Goal: Information Seeking & Learning: Learn about a topic

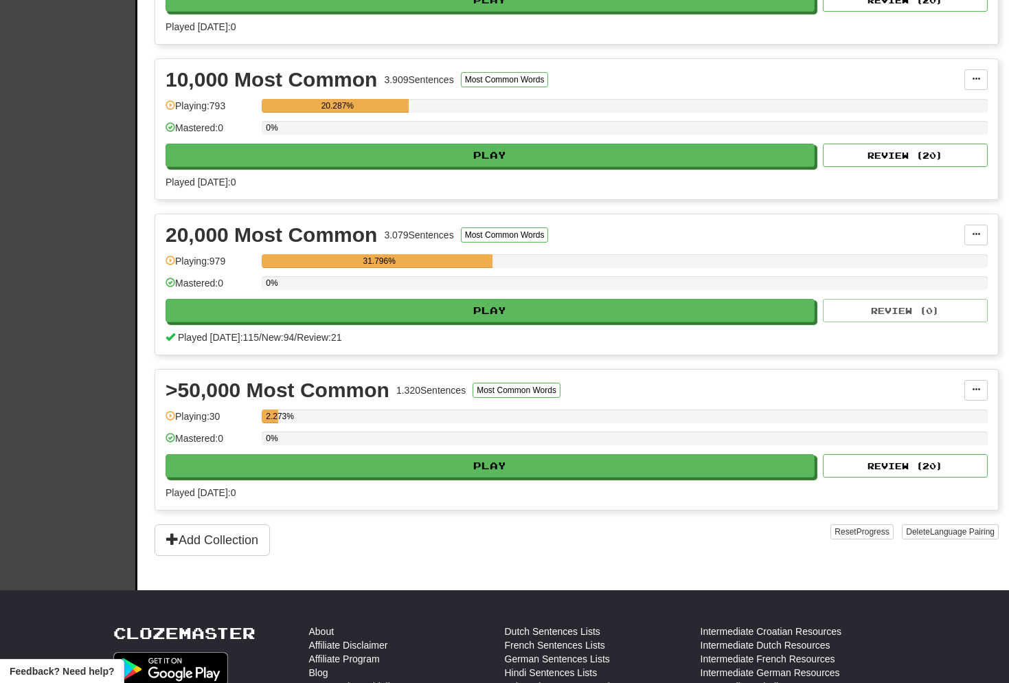
scroll to position [423, 0]
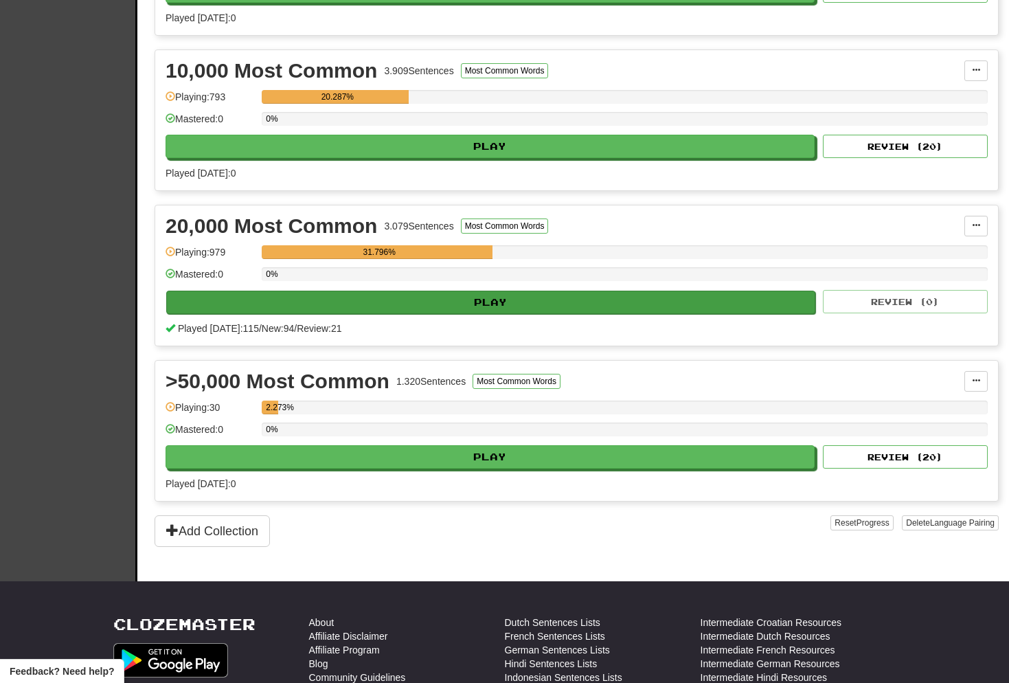
click at [480, 306] on button "Play" at bounding box center [490, 302] width 649 height 23
select select "**"
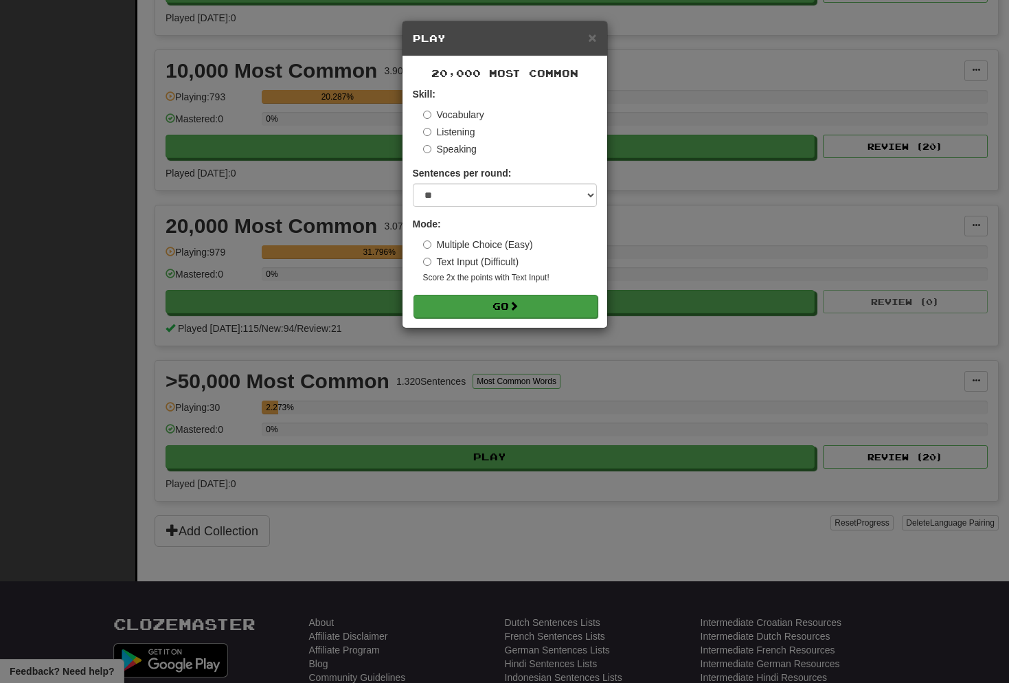
click at [511, 304] on button "Go" at bounding box center [506, 306] width 184 height 23
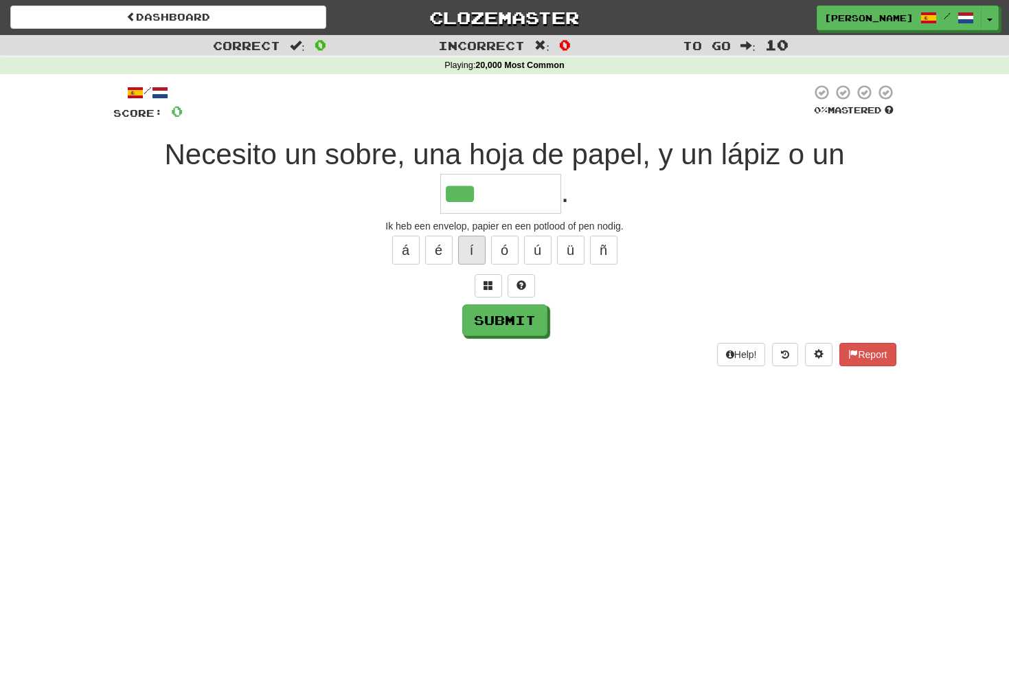
click at [467, 245] on button "í" at bounding box center [471, 250] width 27 height 29
type input "*********"
click at [509, 313] on button "Submit" at bounding box center [505, 321] width 85 height 32
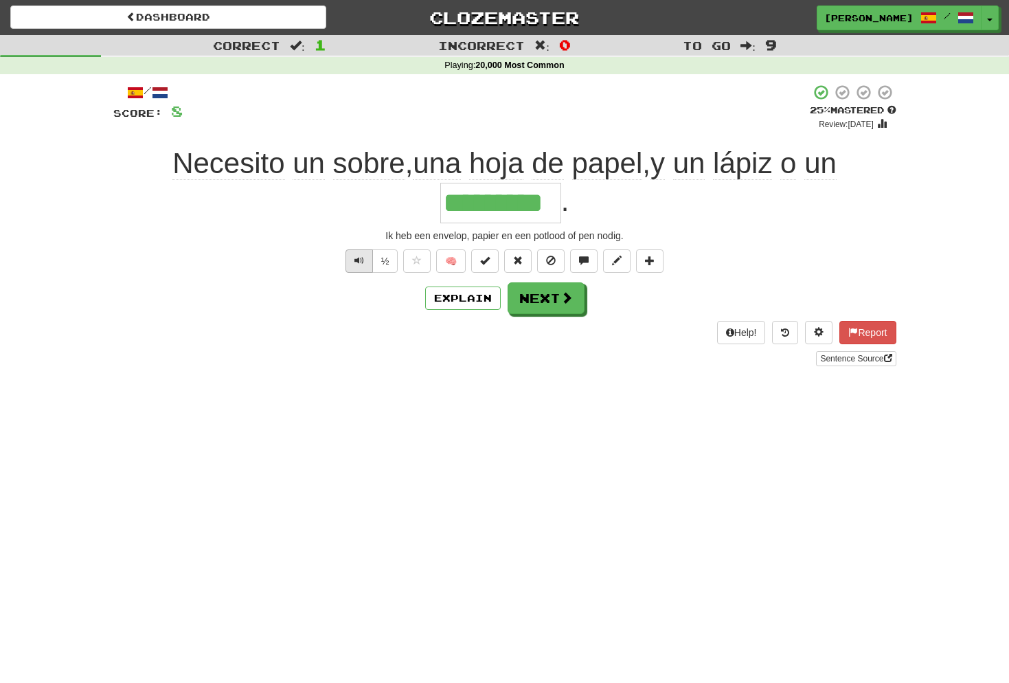
click at [362, 261] on span "Text-to-speech controls" at bounding box center [360, 261] width 10 height 10
click at [541, 302] on button "Next" at bounding box center [547, 299] width 77 height 32
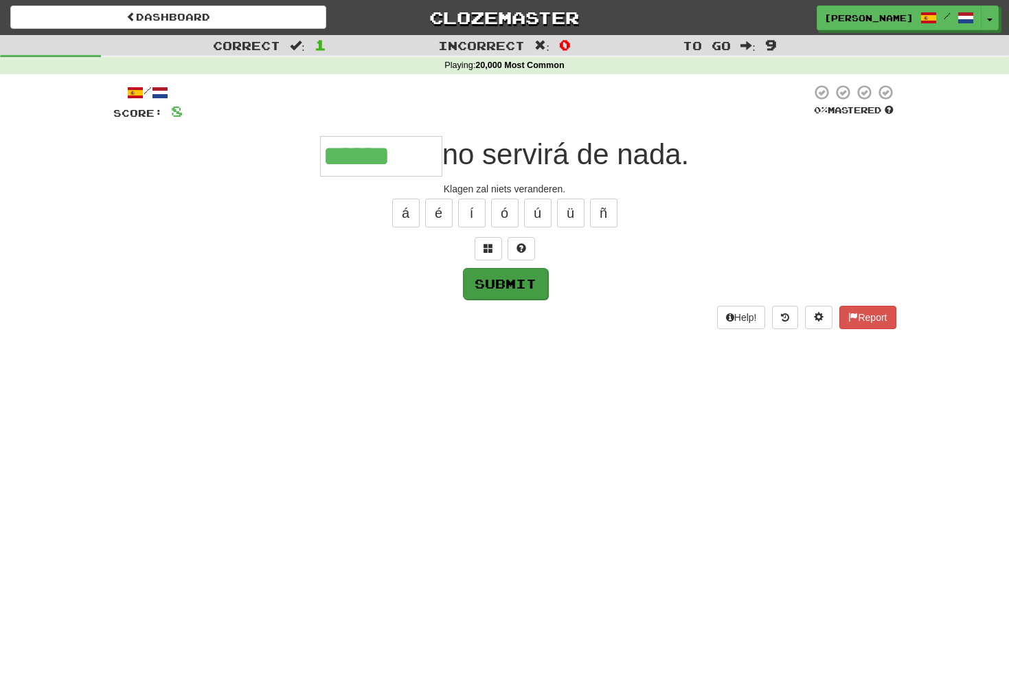
click at [519, 285] on button "Submit" at bounding box center [505, 284] width 85 height 32
click at [490, 249] on span at bounding box center [489, 248] width 10 height 10
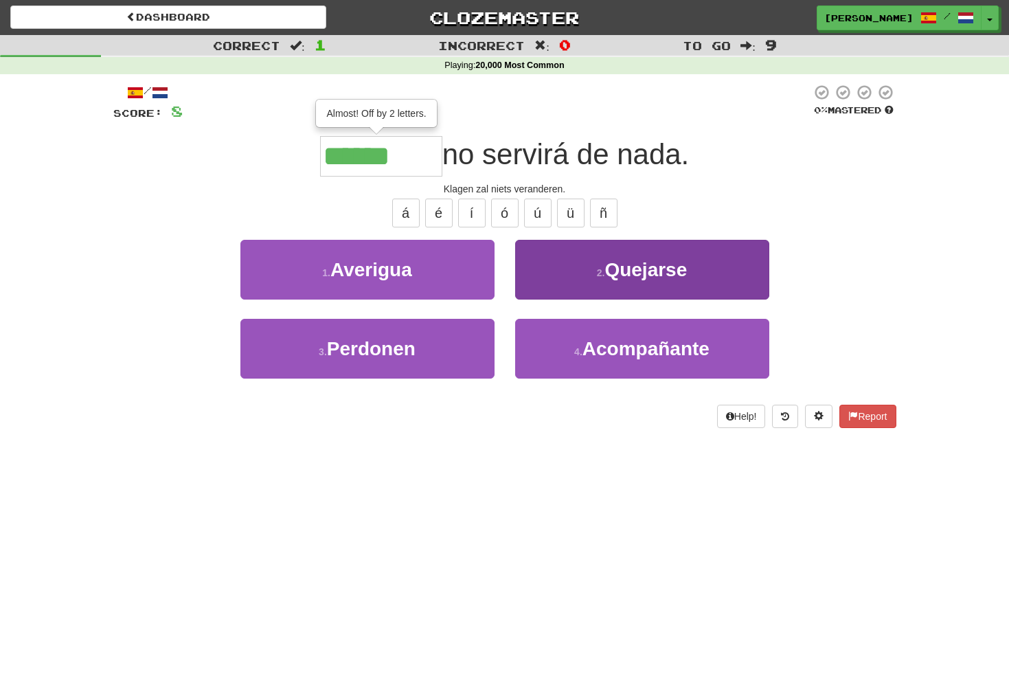
click at [670, 271] on span "Quejarse" at bounding box center [646, 269] width 82 height 21
type input "********"
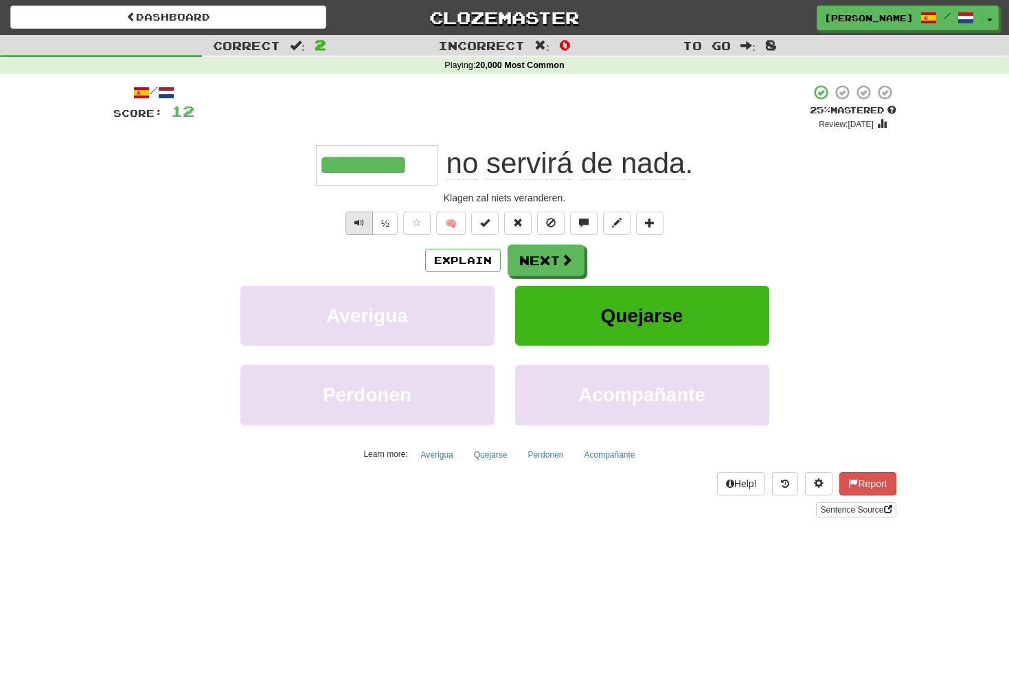
click at [365, 225] on button "Text-to-speech controls" at bounding box center [359, 223] width 27 height 23
click at [541, 260] on button "Next" at bounding box center [547, 261] width 77 height 32
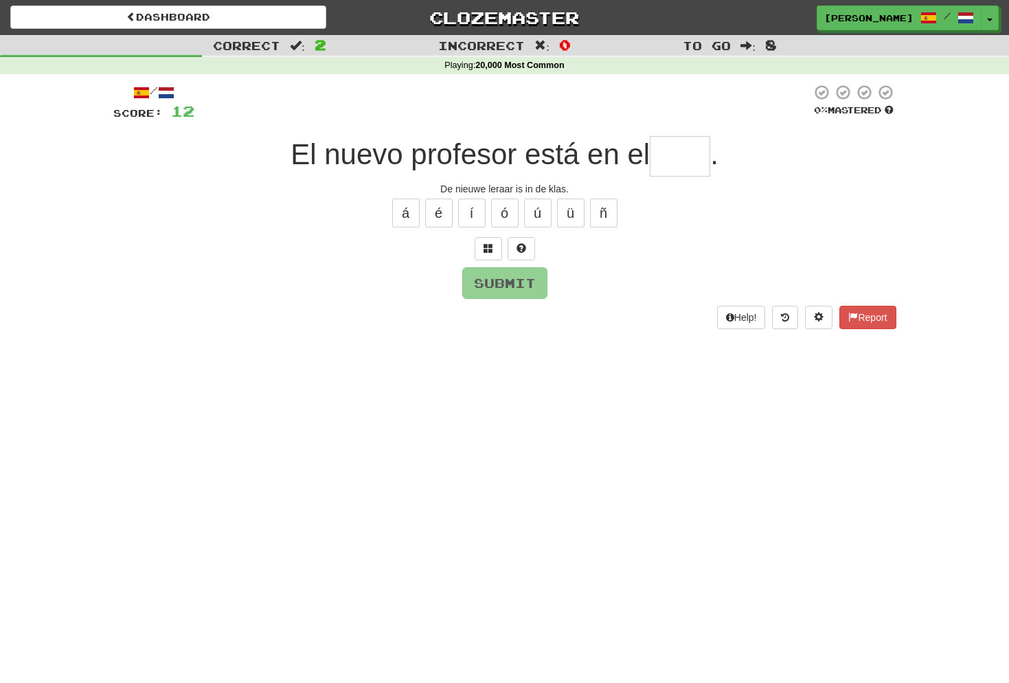
type input "*"
click at [487, 247] on span at bounding box center [489, 248] width 10 height 10
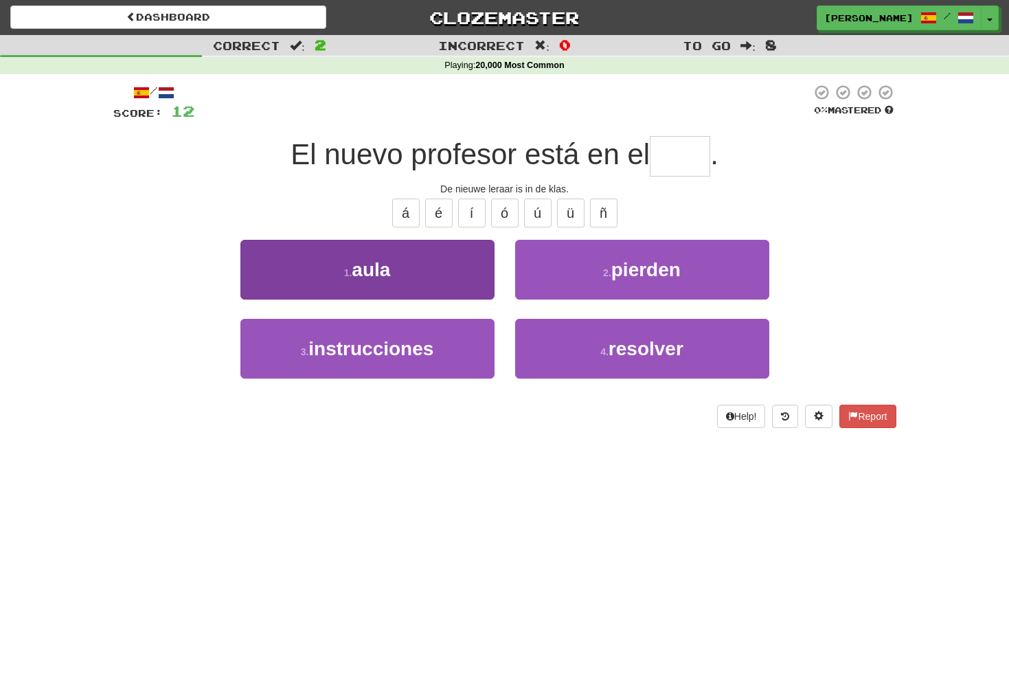
click at [387, 271] on span "aula" at bounding box center [371, 269] width 38 height 21
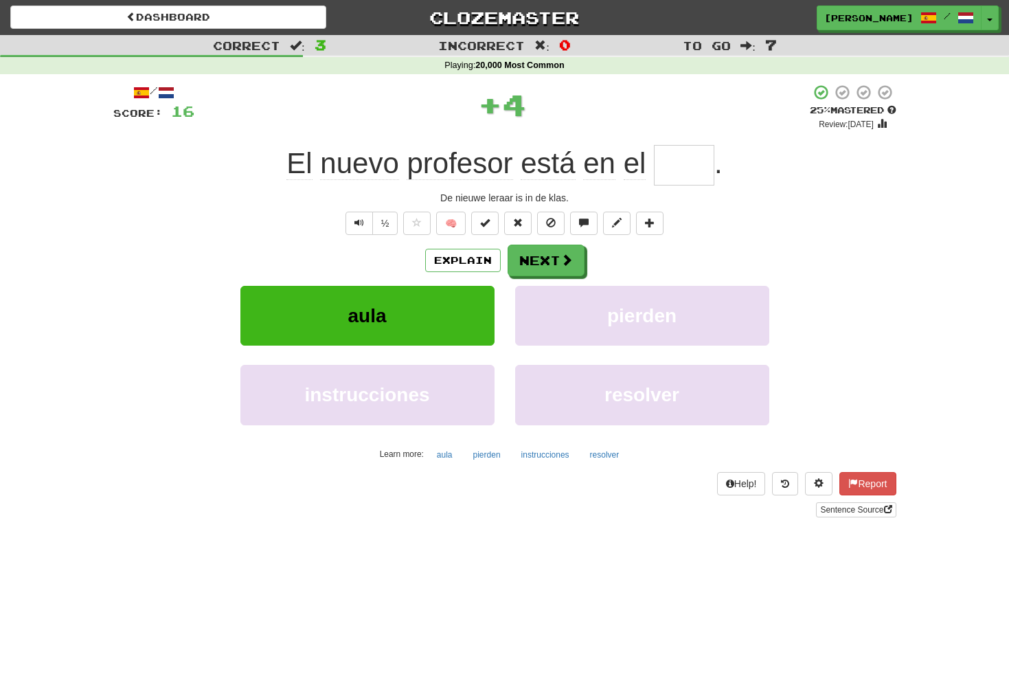
type input "****"
click at [361, 220] on span "Text-to-speech controls" at bounding box center [360, 223] width 10 height 10
click at [562, 260] on span at bounding box center [567, 260] width 12 height 12
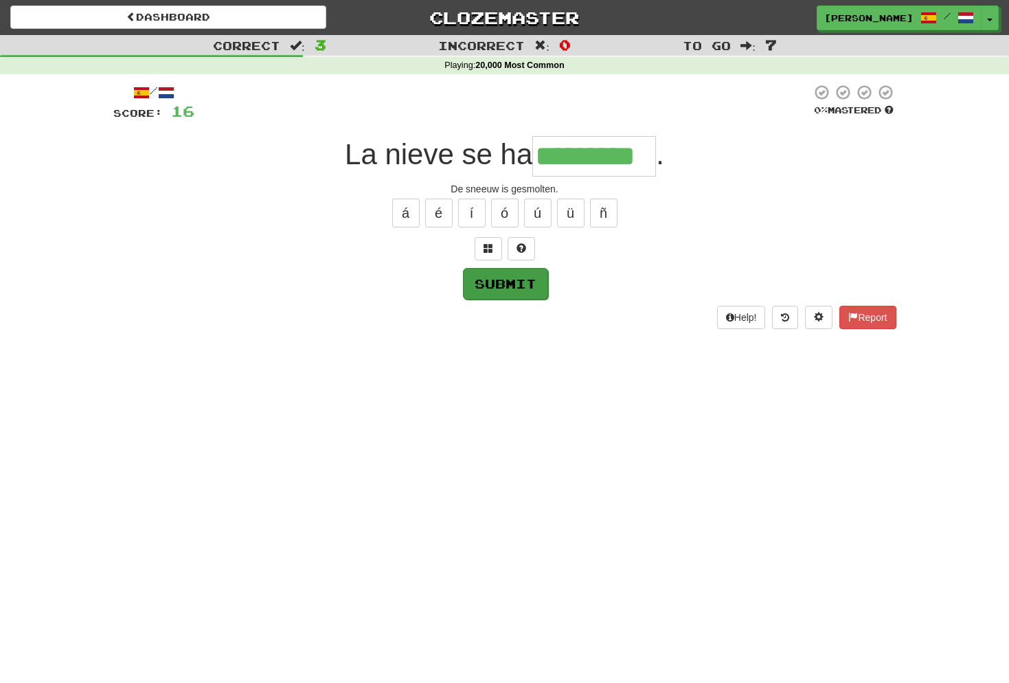
type input "*********"
click at [514, 291] on button "Submit" at bounding box center [505, 284] width 85 height 32
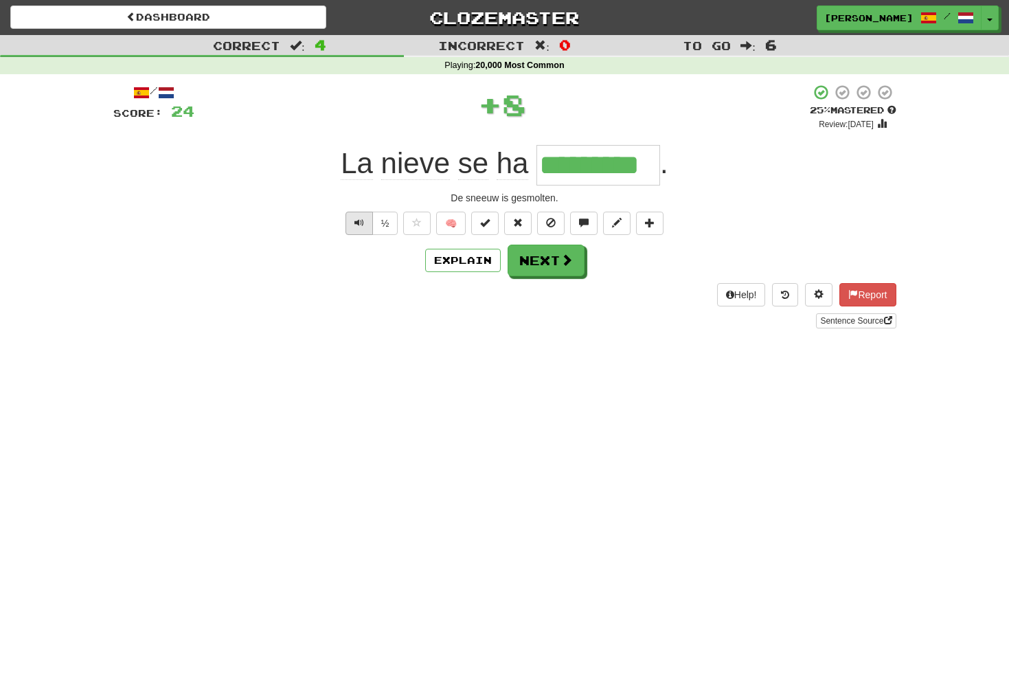
click at [361, 219] on span "Text-to-speech controls" at bounding box center [360, 223] width 10 height 10
click at [560, 268] on button "Next" at bounding box center [547, 261] width 77 height 32
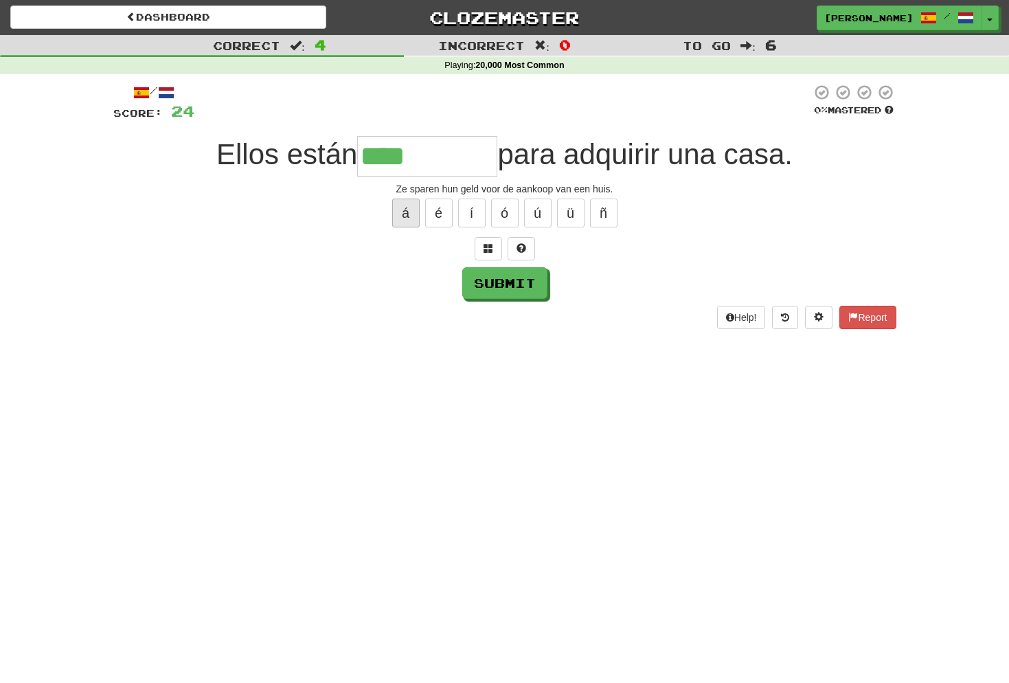
click at [403, 217] on button "á" at bounding box center [405, 213] width 27 height 29
type input "*********"
click at [489, 280] on button "Submit" at bounding box center [505, 284] width 85 height 32
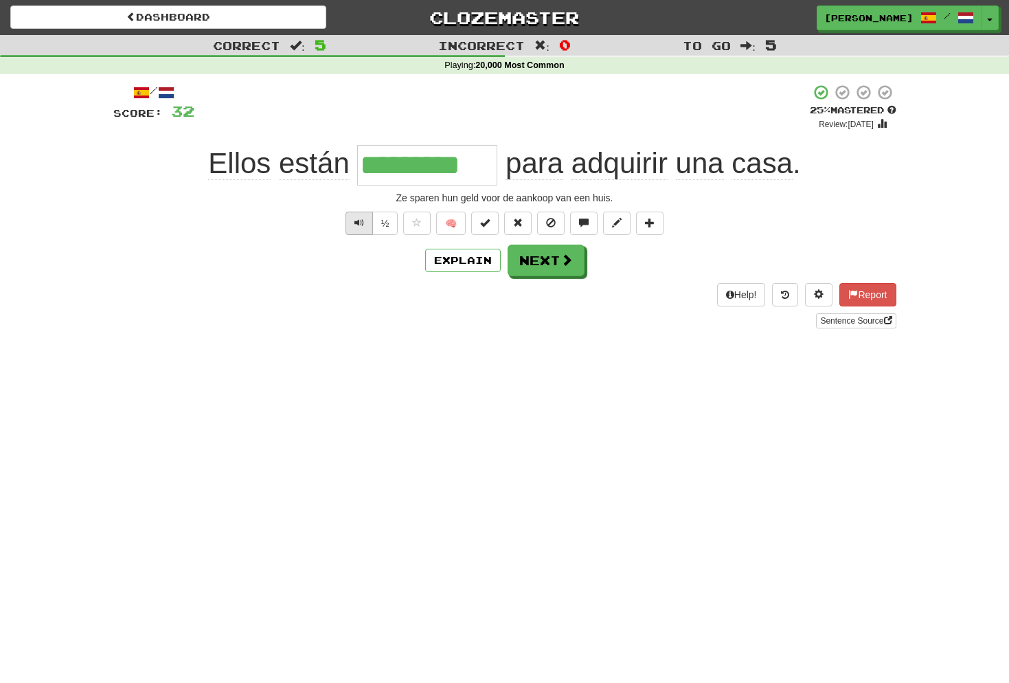
click at [355, 222] on span "Text-to-speech controls" at bounding box center [360, 223] width 10 height 10
click at [552, 262] on button "Next" at bounding box center [547, 261] width 77 height 32
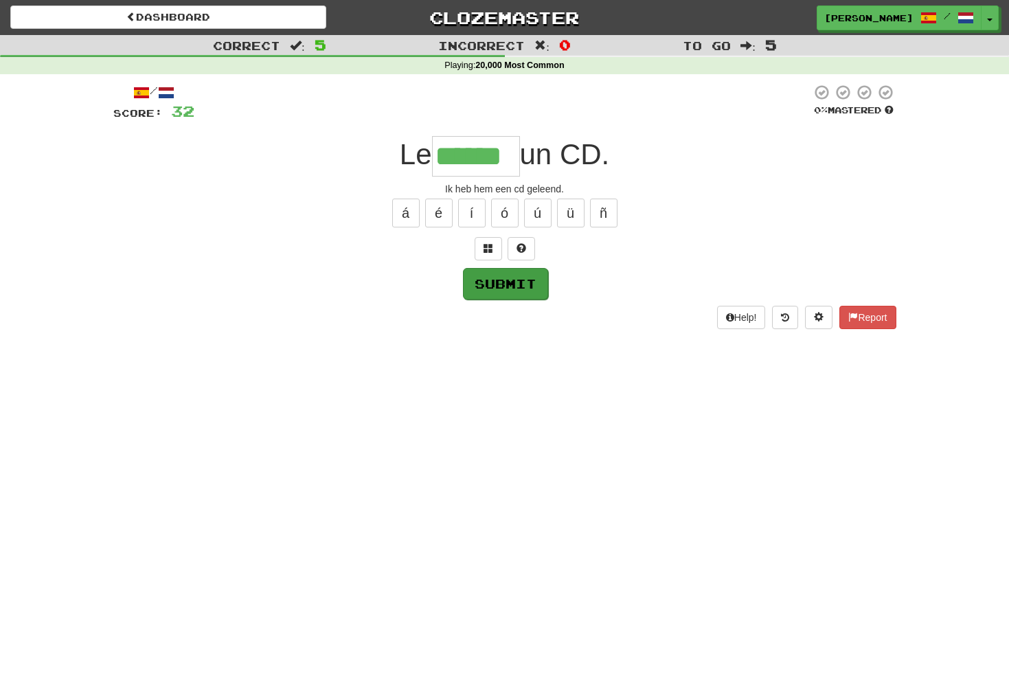
type input "******"
click at [513, 284] on button "Submit" at bounding box center [505, 284] width 85 height 32
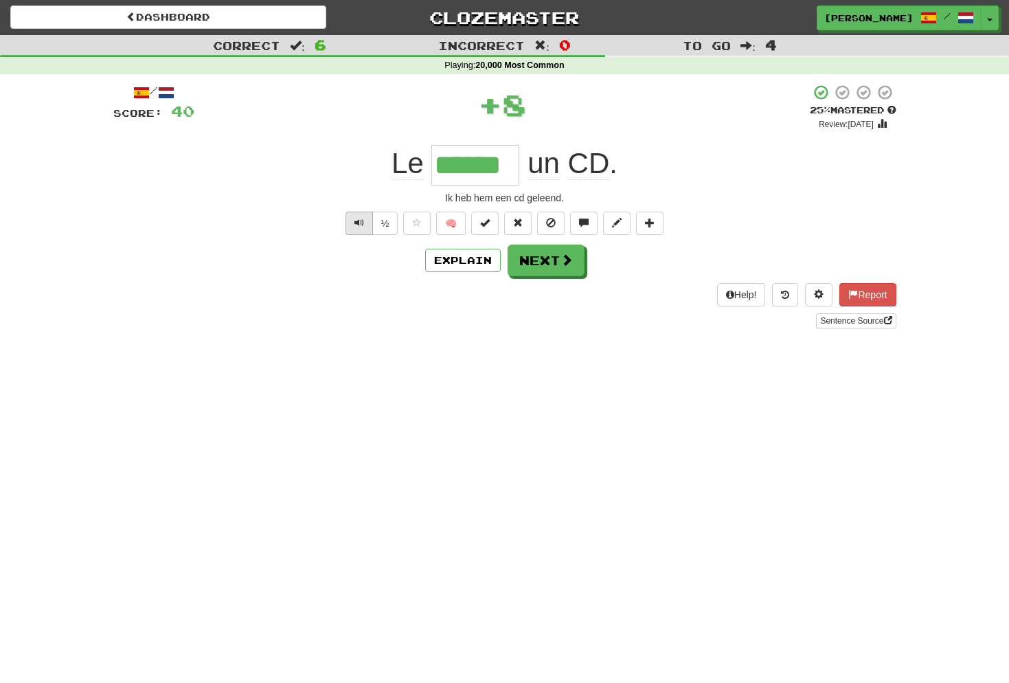
click at [355, 224] on span "Text-to-speech controls" at bounding box center [360, 223] width 10 height 10
click at [361, 221] on span "Text-to-speech controls" at bounding box center [360, 223] width 10 height 10
click at [548, 261] on button "Next" at bounding box center [547, 261] width 77 height 32
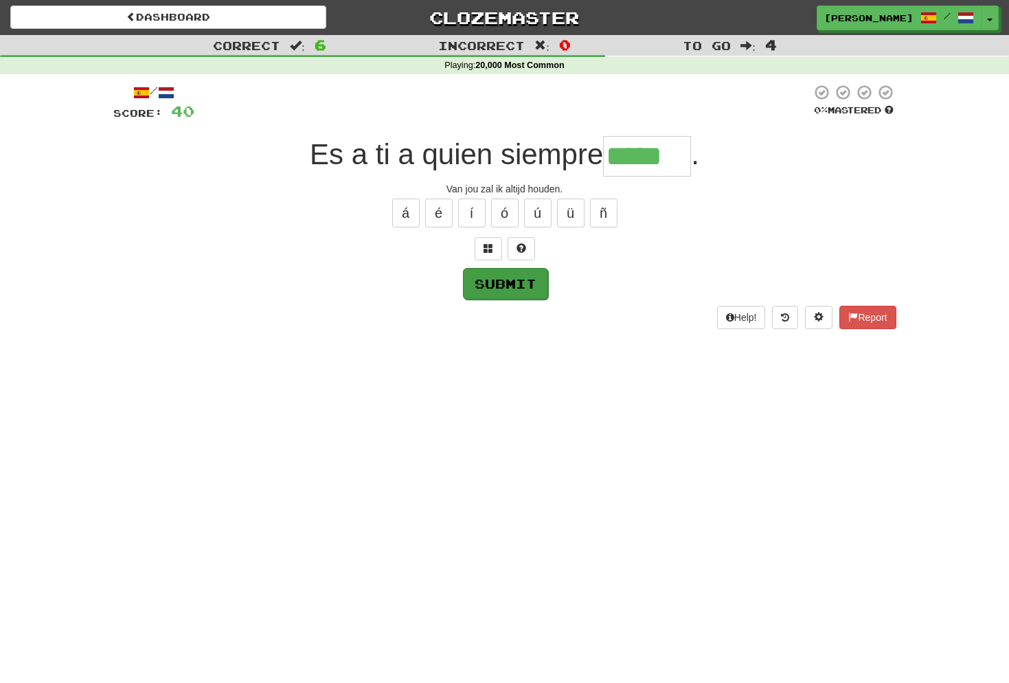
type input "*****"
click at [520, 279] on button "Submit" at bounding box center [505, 284] width 85 height 32
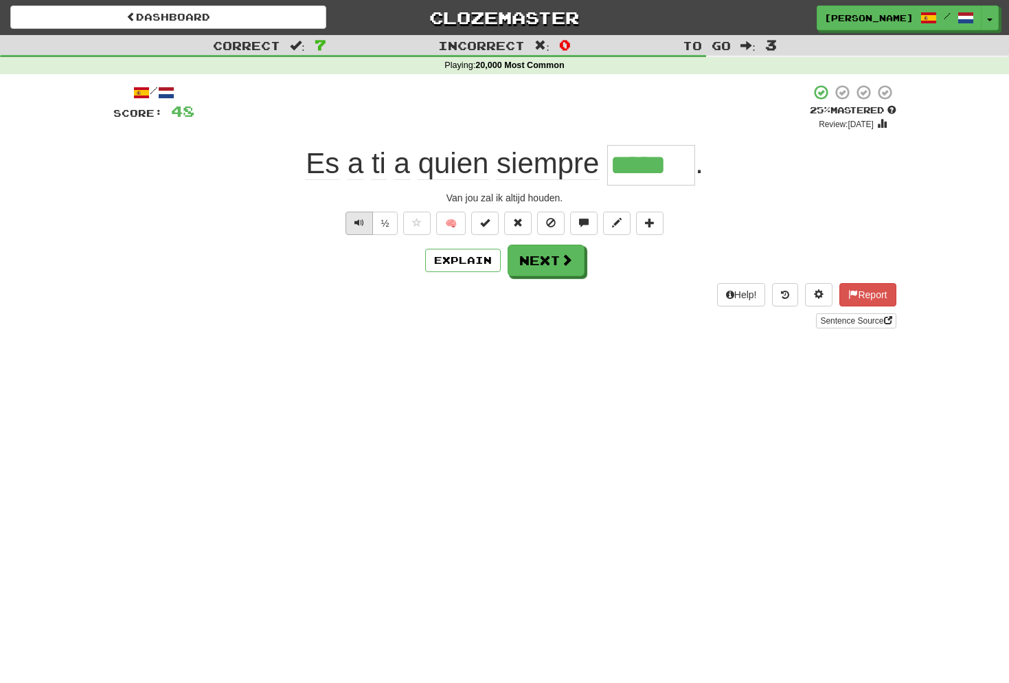
click at [361, 223] on span "Text-to-speech controls" at bounding box center [360, 223] width 10 height 10
click at [357, 223] on span "Text-to-speech controls" at bounding box center [360, 223] width 10 height 10
click at [555, 260] on button "Next" at bounding box center [547, 261] width 77 height 32
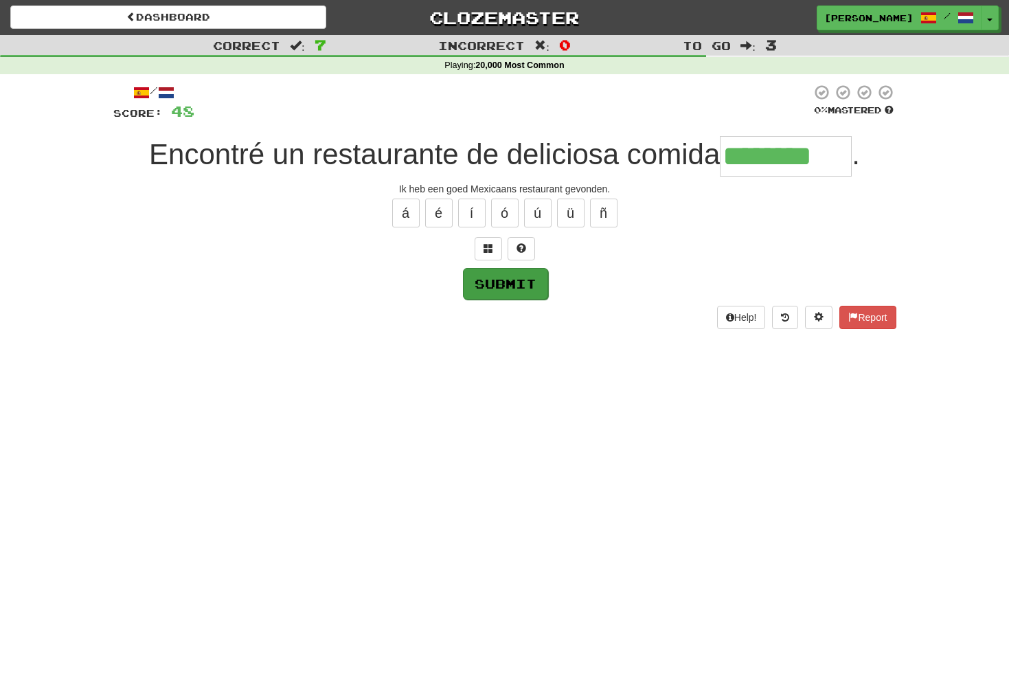
type input "********"
click at [517, 289] on button "Submit" at bounding box center [505, 284] width 85 height 32
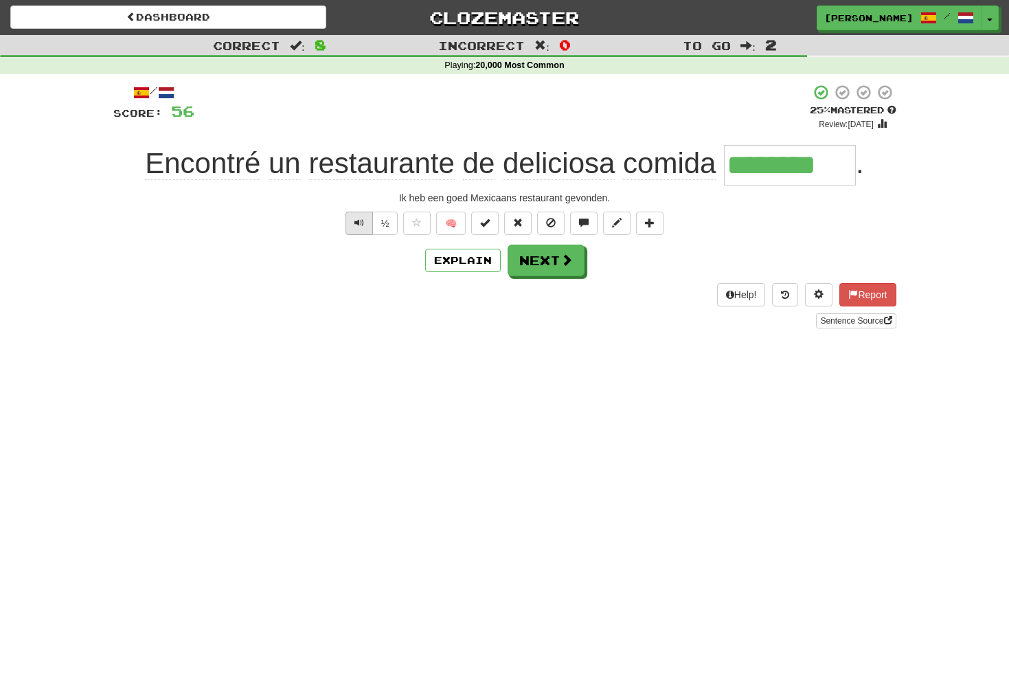
click at [361, 218] on span "Text-to-speech controls" at bounding box center [360, 223] width 10 height 10
click at [363, 219] on span "Text-to-speech controls" at bounding box center [360, 223] width 10 height 10
click at [552, 264] on button "Next" at bounding box center [547, 261] width 77 height 32
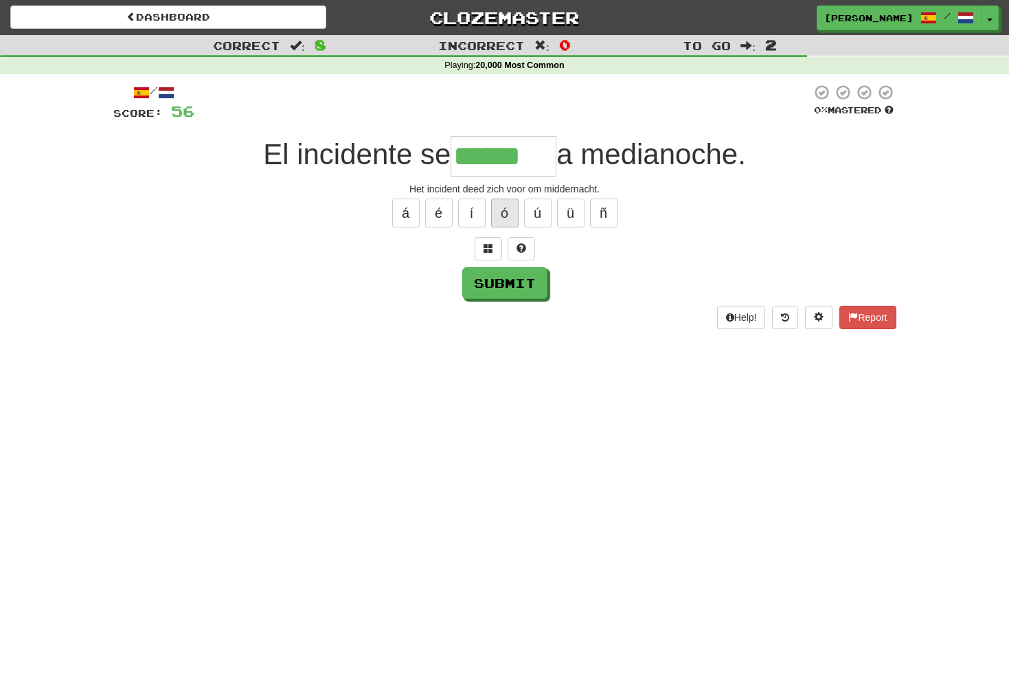
click at [509, 212] on button "ó" at bounding box center [504, 213] width 27 height 29
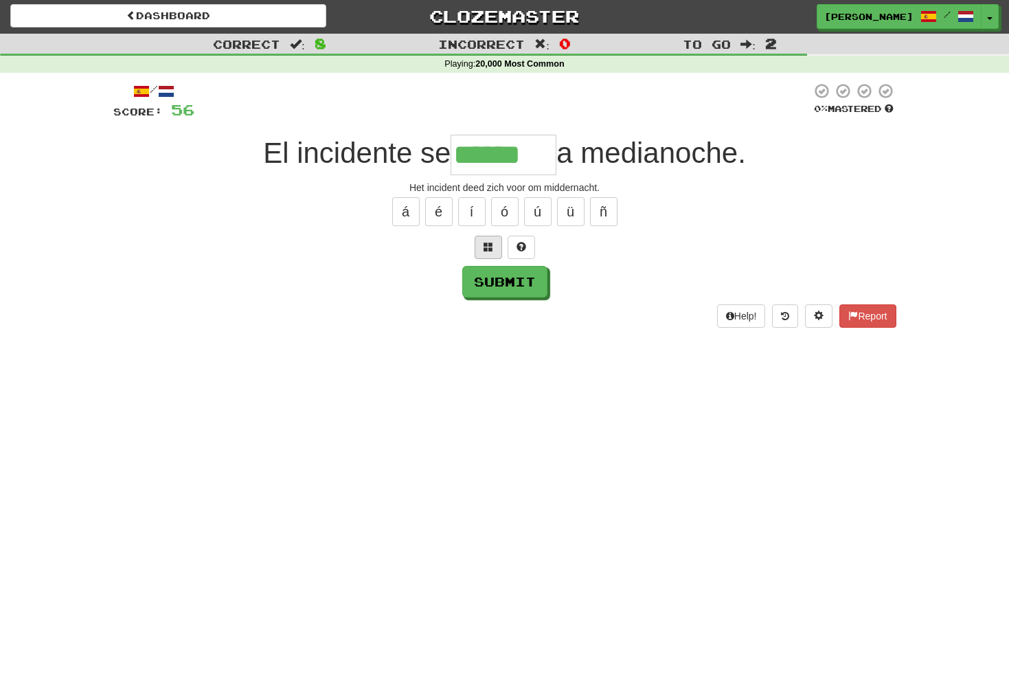
click at [485, 249] on span at bounding box center [489, 247] width 10 height 10
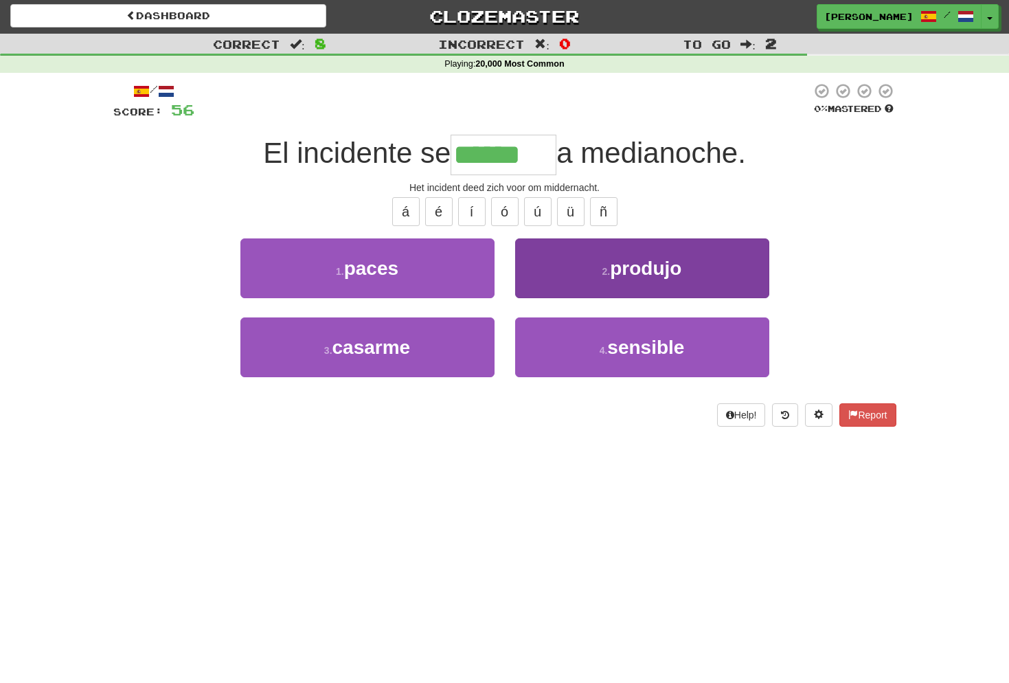
click at [666, 273] on span "produjo" at bounding box center [645, 268] width 71 height 21
type input "*******"
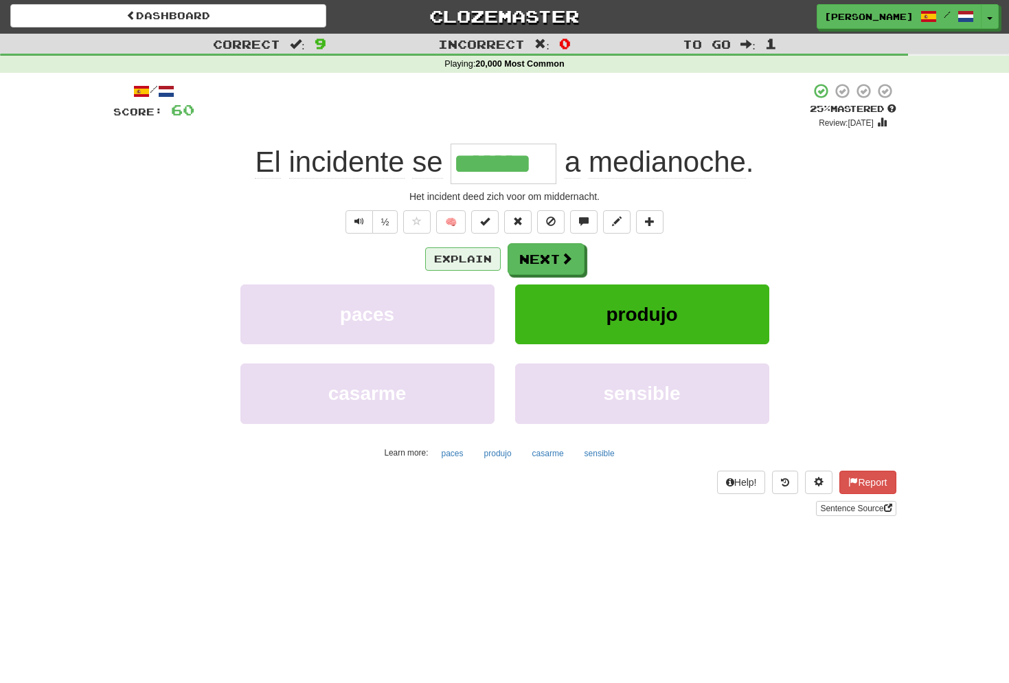
click at [478, 262] on button "Explain" at bounding box center [463, 258] width 76 height 23
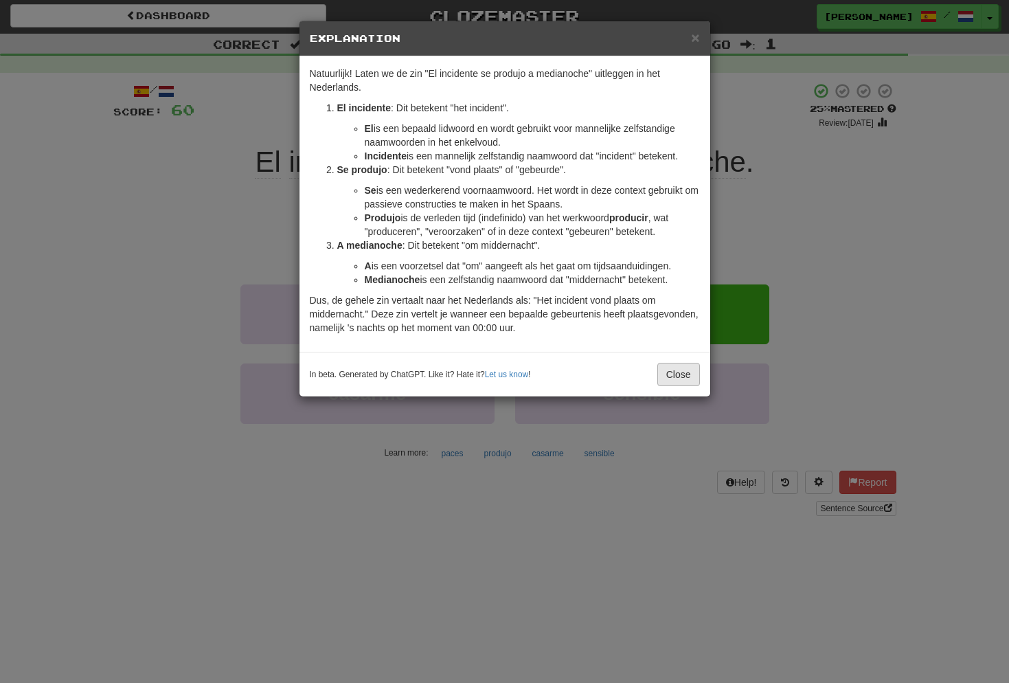
click at [680, 377] on button "Close" at bounding box center [679, 374] width 43 height 23
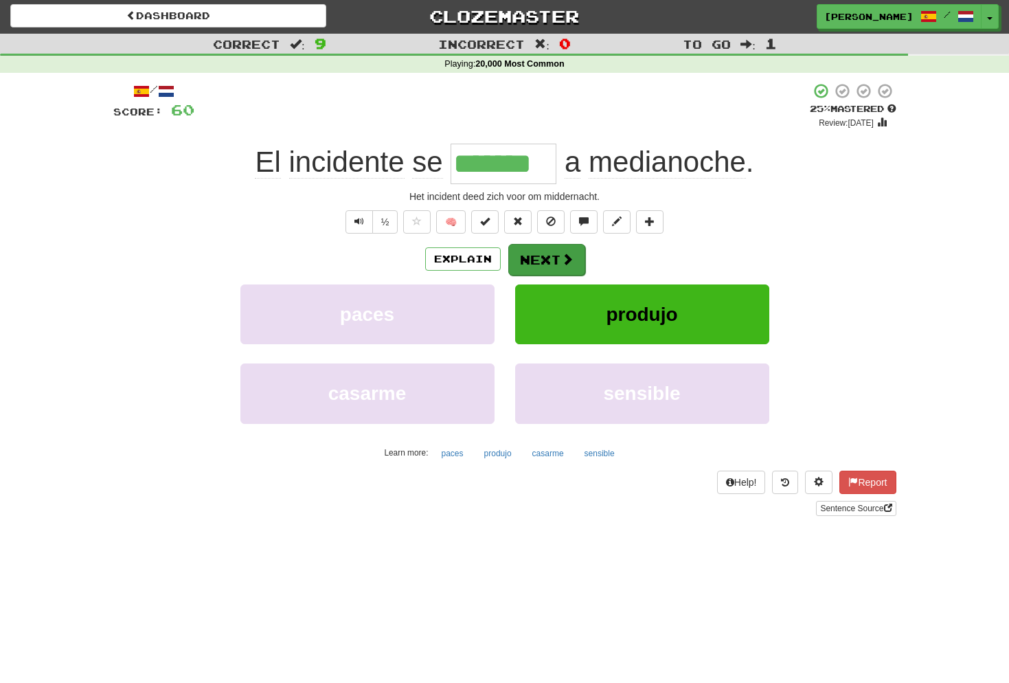
click at [559, 260] on button "Next" at bounding box center [547, 260] width 77 height 32
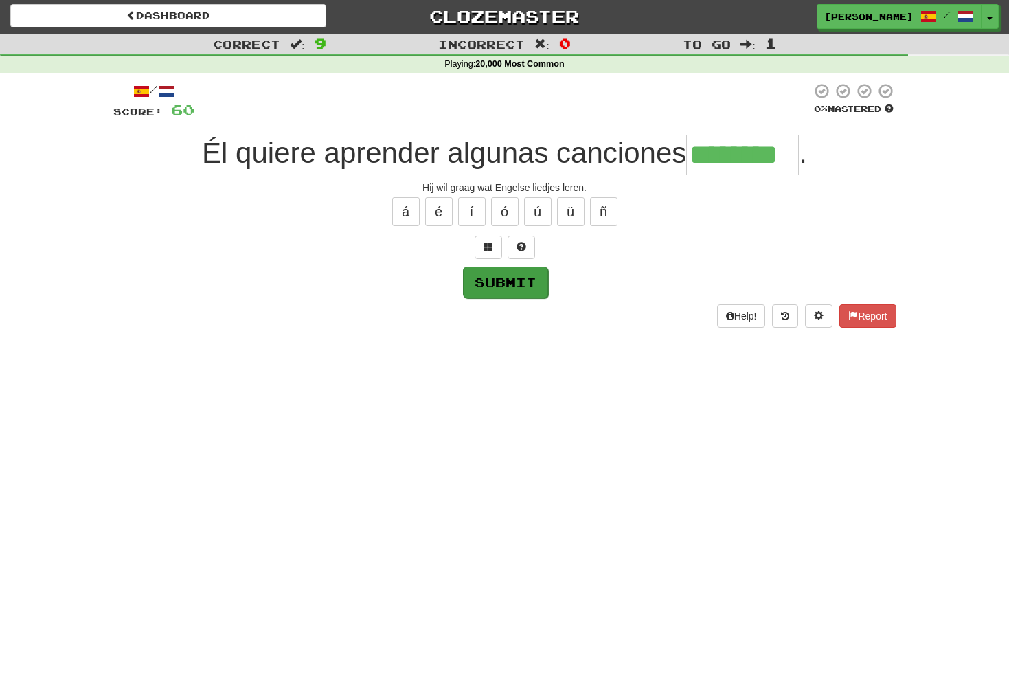
type input "********"
click at [509, 276] on button "Submit" at bounding box center [505, 283] width 85 height 32
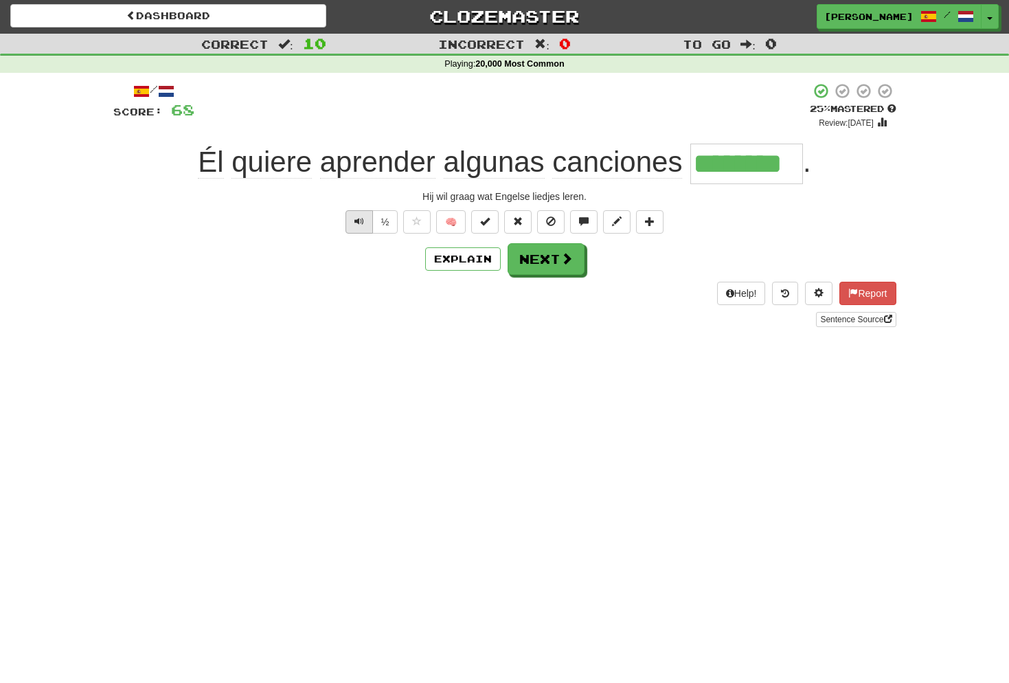
click at [365, 221] on button "Text-to-speech controls" at bounding box center [359, 221] width 27 height 23
click at [550, 254] on button "Next" at bounding box center [547, 260] width 77 height 32
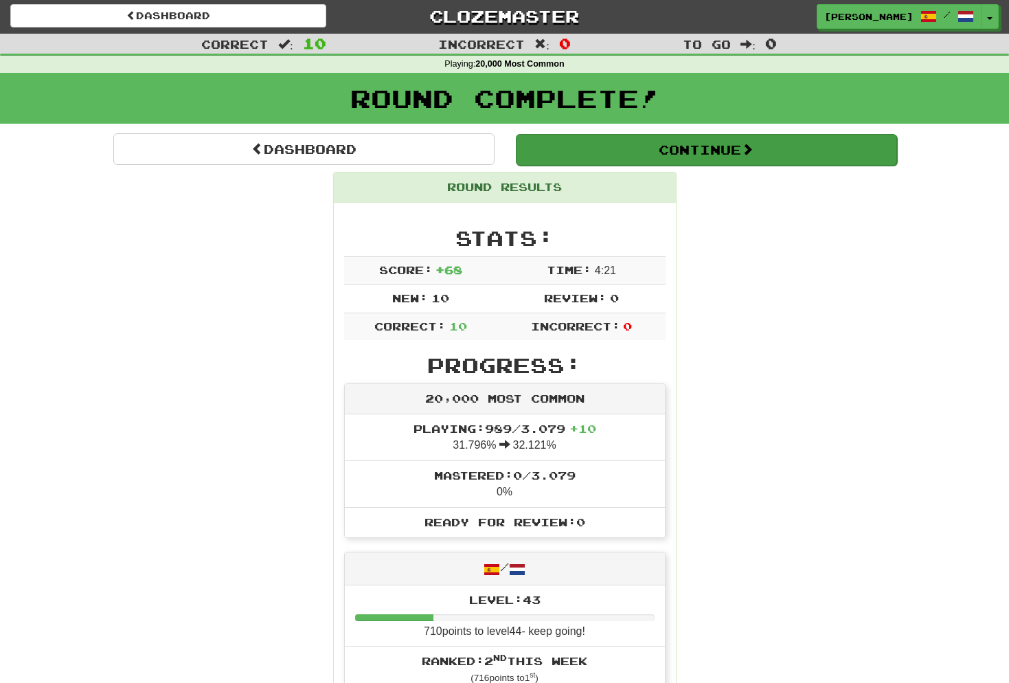
click at [710, 153] on button "Continue" at bounding box center [706, 150] width 381 height 32
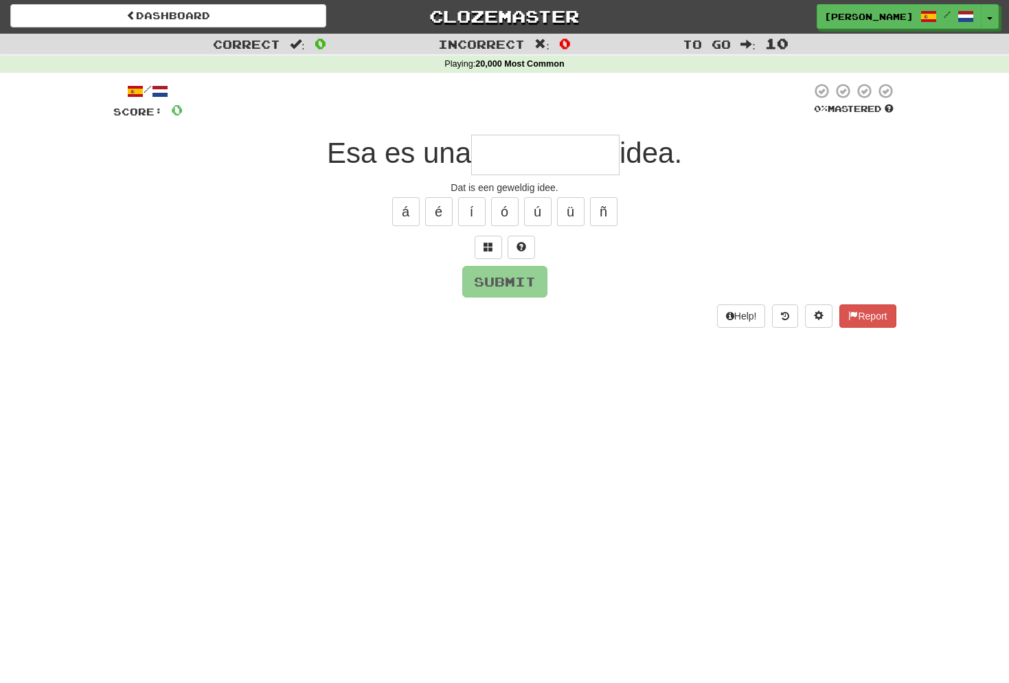
type input "*"
click at [489, 244] on span at bounding box center [489, 247] width 10 height 10
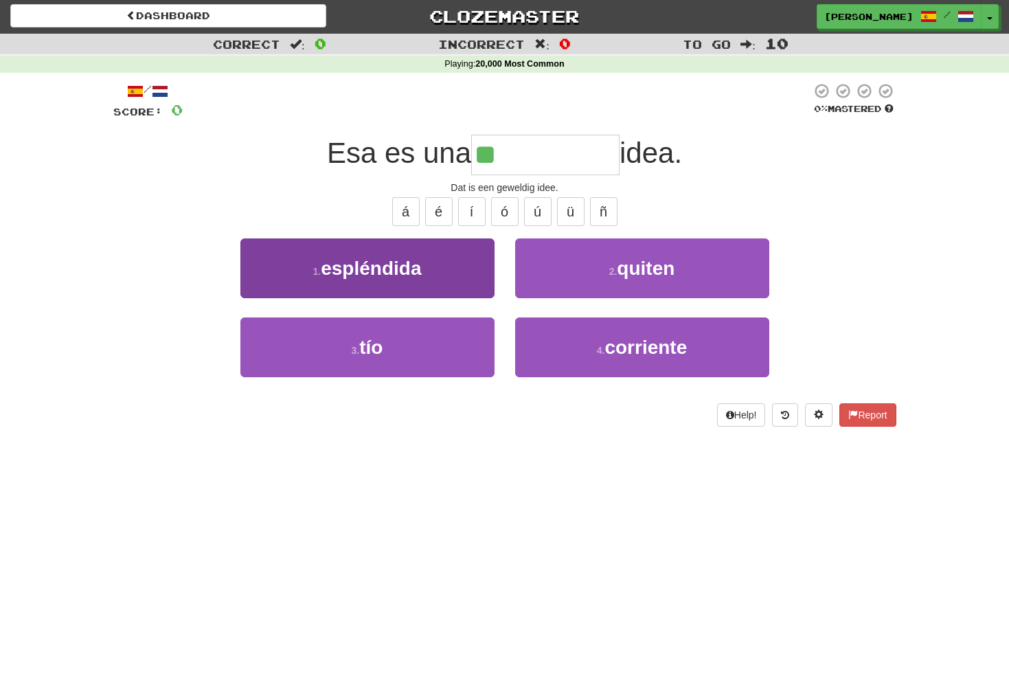
click at [408, 271] on span "espléndida" at bounding box center [371, 268] width 100 height 21
type input "**********"
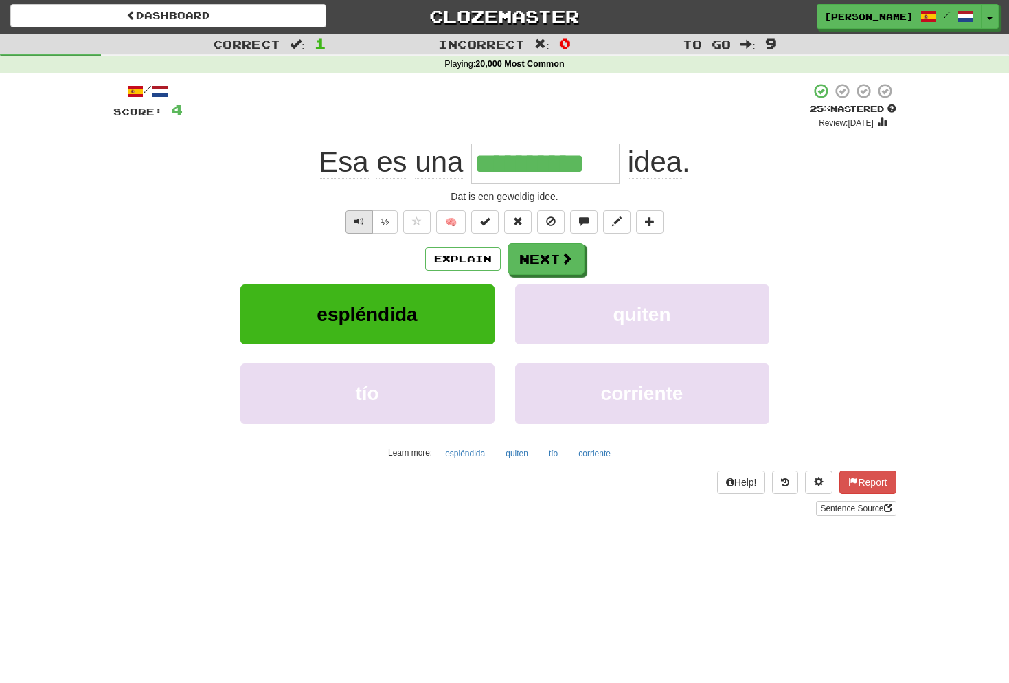
click at [361, 223] on span "Text-to-speech controls" at bounding box center [360, 221] width 10 height 10
click at [360, 217] on span "Text-to-speech controls" at bounding box center [360, 221] width 10 height 10
click at [572, 261] on span at bounding box center [567, 259] width 12 height 12
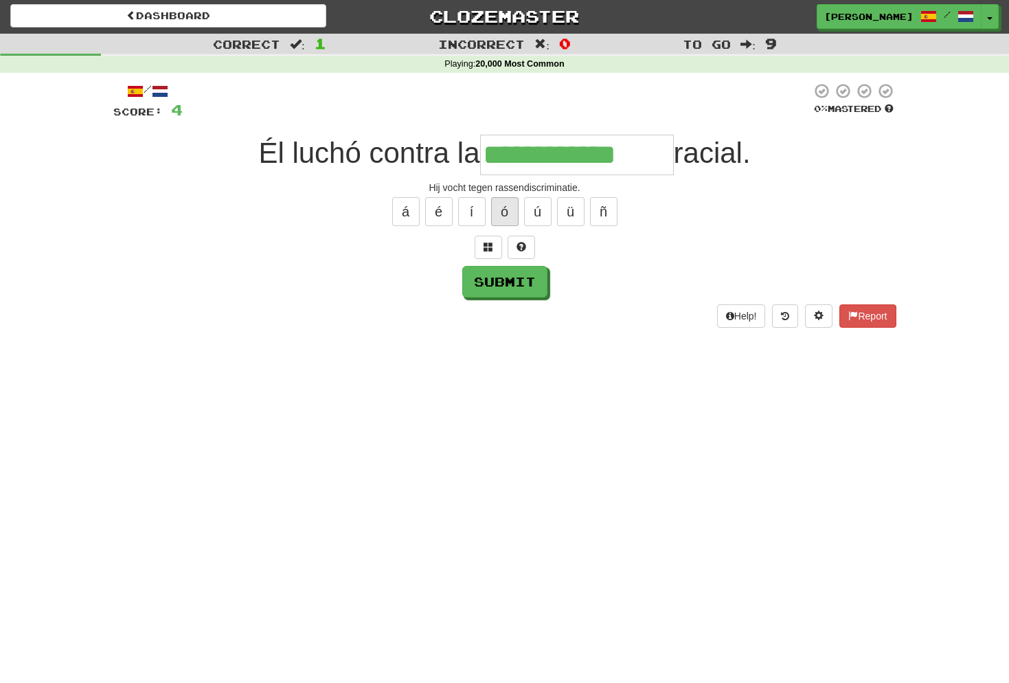
click at [503, 212] on button "ó" at bounding box center [504, 211] width 27 height 29
type input "**********"
click at [509, 283] on button "Submit" at bounding box center [505, 283] width 85 height 32
